Goal: Check status: Check status

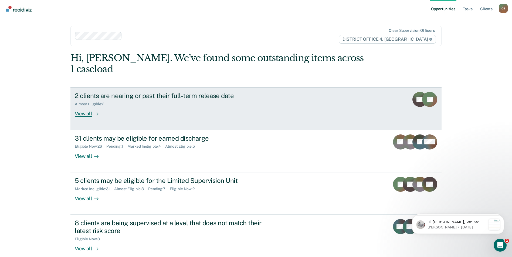
click at [152, 103] on div "2 clients are nearing or past their full-term release date Almost Eligible : 2 …" at bounding box center [176, 104] width 202 height 25
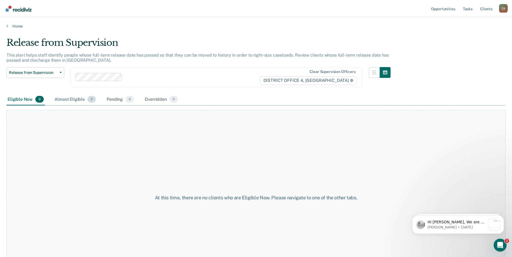
click at [80, 102] on div "Almost Eligible 2" at bounding box center [74, 100] width 43 height 12
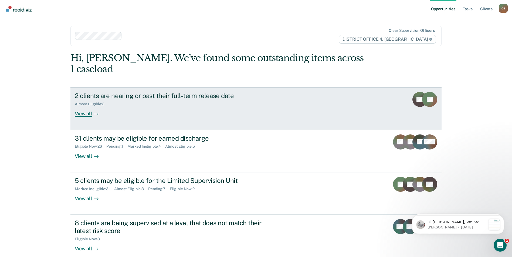
click at [275, 98] on div "2 clients are nearing or past their full-term release date Almost Eligible : 2 …" at bounding box center [176, 104] width 202 height 25
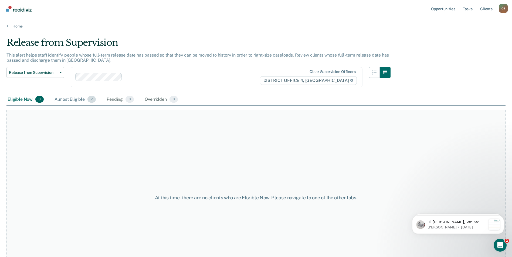
click at [83, 99] on div "Almost Eligible 2" at bounding box center [74, 100] width 43 height 12
